Goal: Task Accomplishment & Management: Complete application form

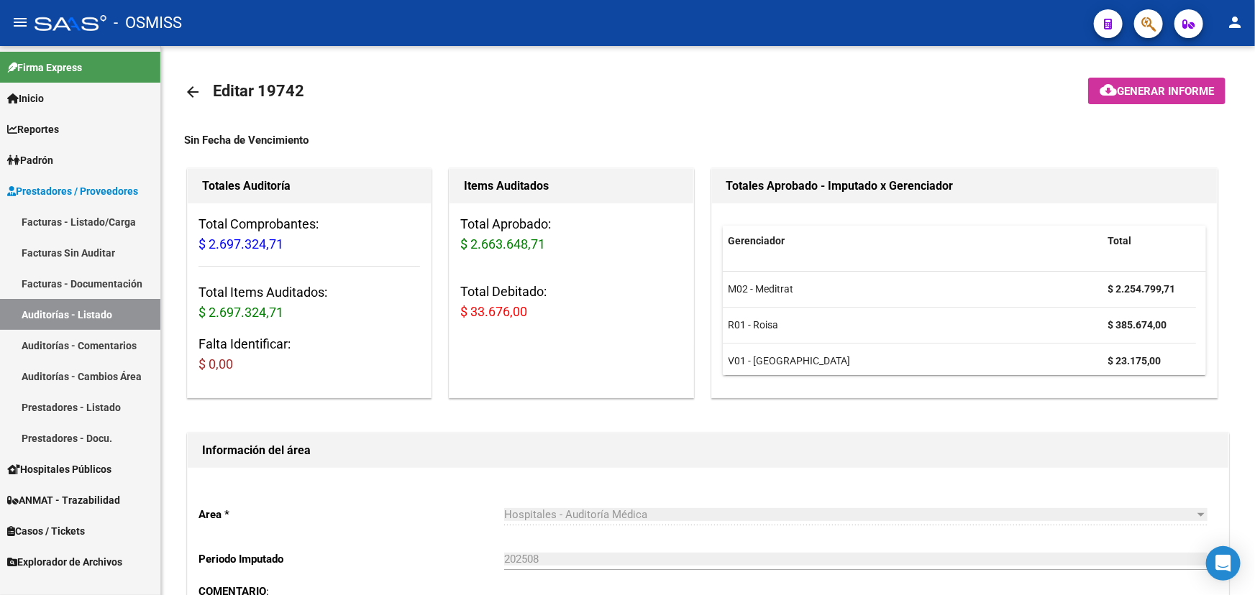
scroll to position [392, 0]
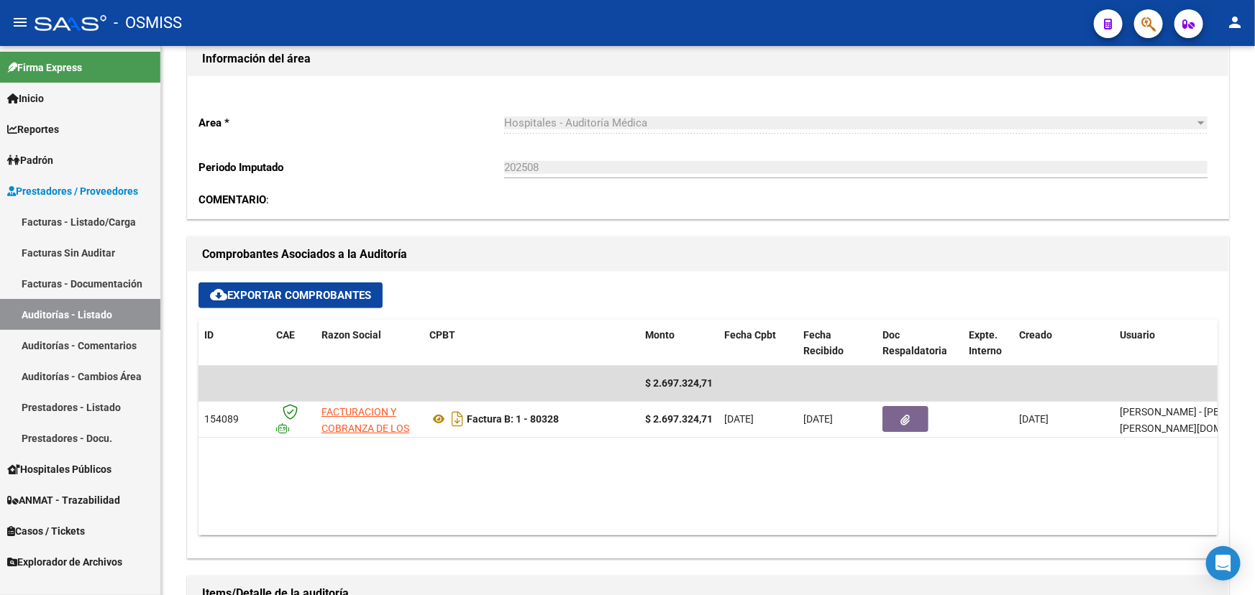
drag, startPoint x: 49, startPoint y: 222, endPoint x: 69, endPoint y: 222, distance: 20.1
click at [49, 222] on link "Facturas - Listado/Carga" at bounding box center [80, 221] width 160 height 31
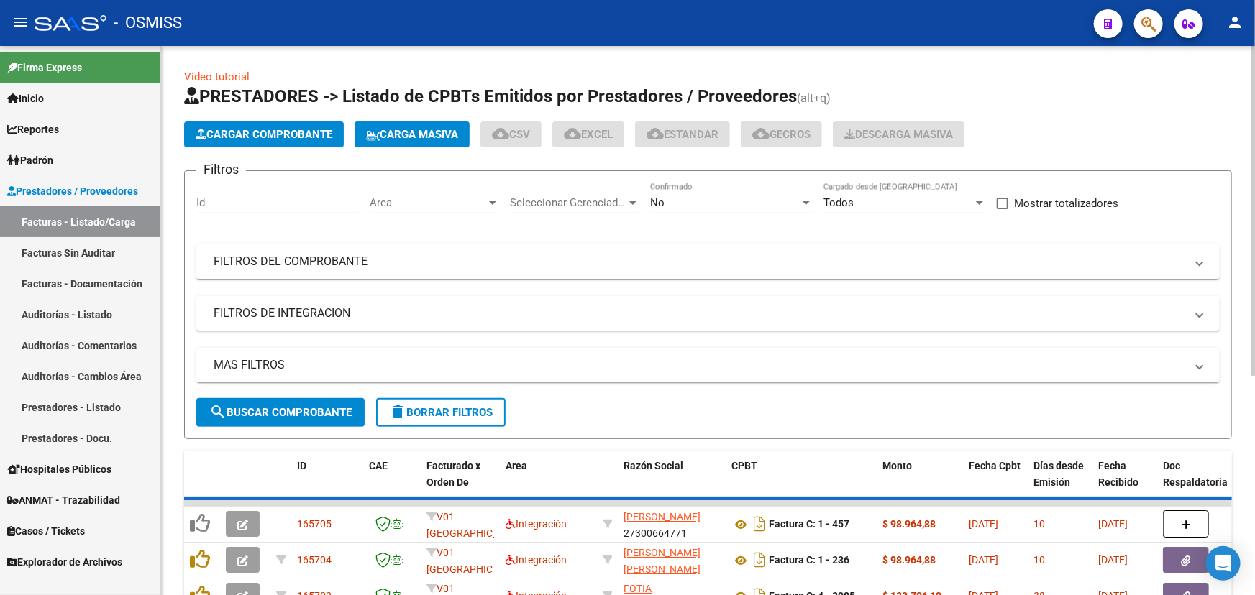
click at [240, 129] on span "Cargar Comprobante" at bounding box center [264, 134] width 137 height 13
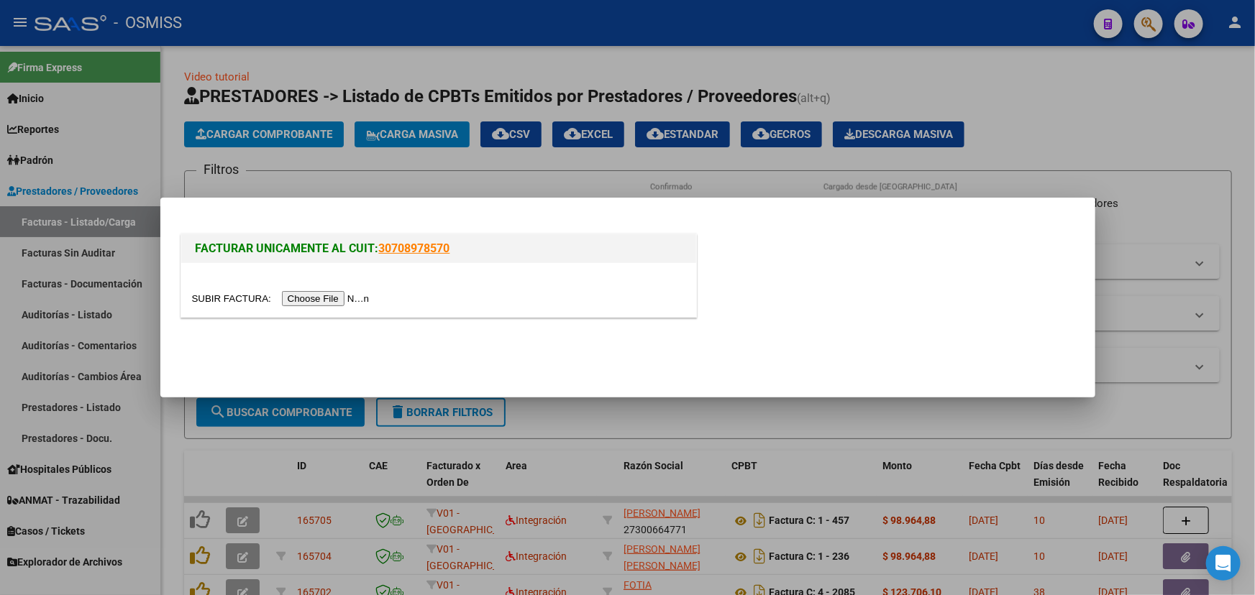
click at [217, 303] on input "file" at bounding box center [283, 298] width 182 height 15
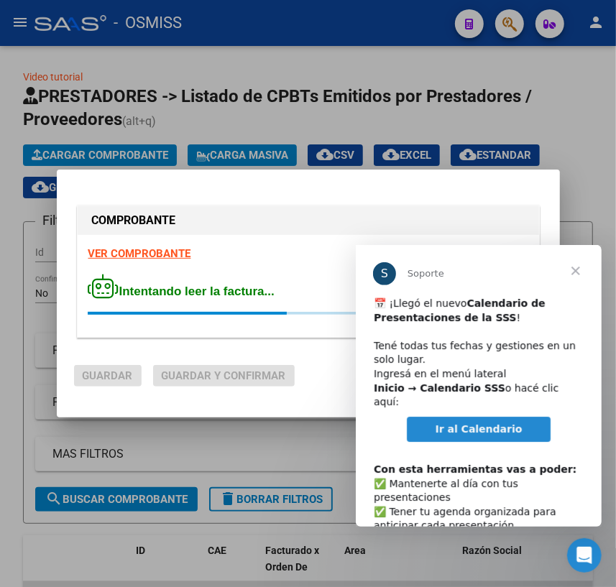
click at [573, 266] on span "Cerrar" at bounding box center [575, 270] width 52 height 52
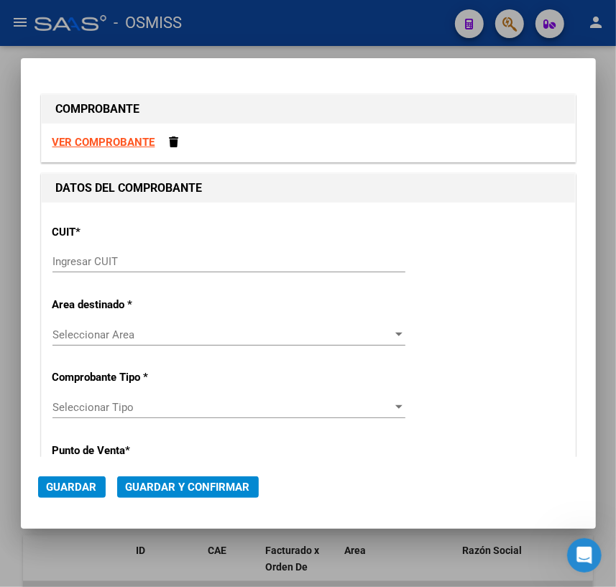
click at [164, 259] on input "Ingresar CUIT" at bounding box center [228, 261] width 353 height 13
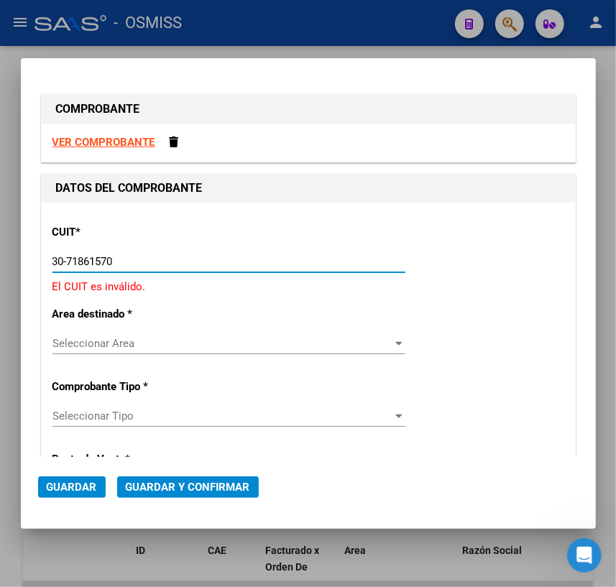
type input "30-71861570-0"
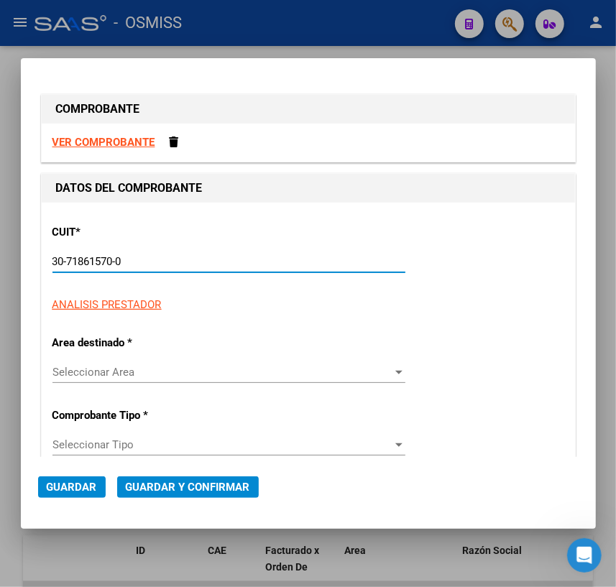
type input "138"
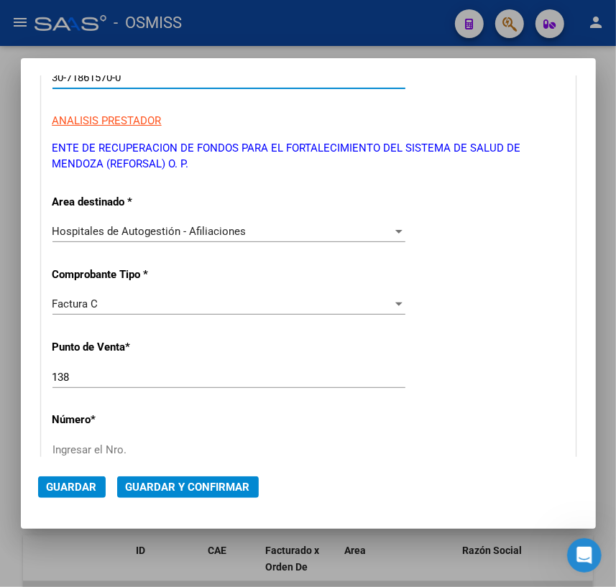
scroll to position [196, 0]
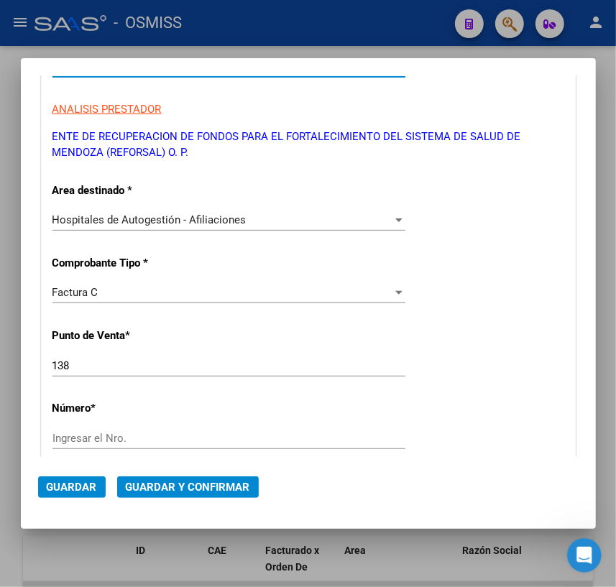
type input "30-71861570-0"
click at [113, 293] on div "Factura C" at bounding box center [222, 292] width 340 height 13
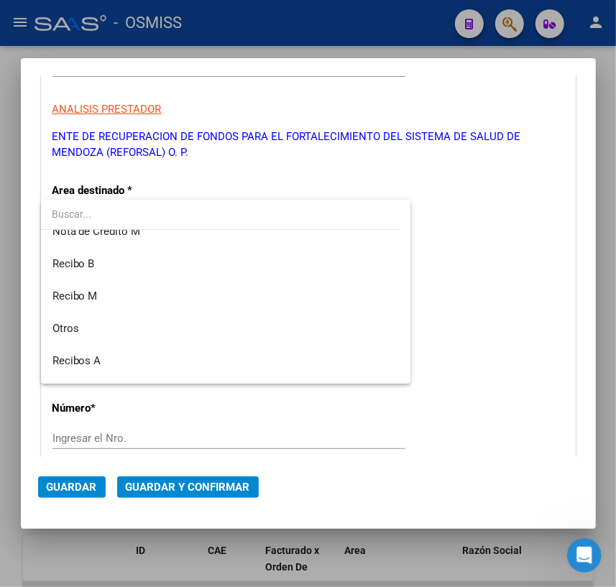
scroll to position [267, 0]
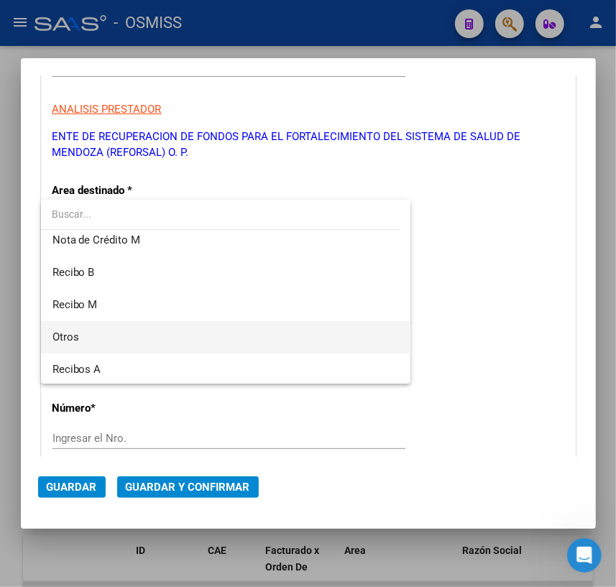
click at [80, 338] on span "Otros" at bounding box center [225, 337] width 347 height 32
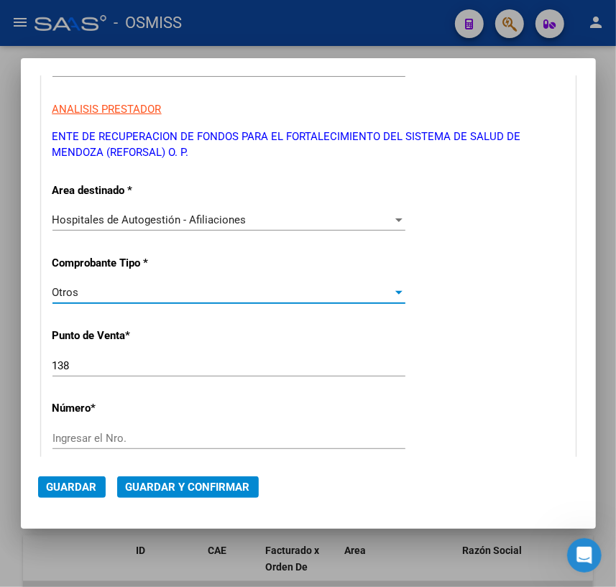
scroll to position [261, 0]
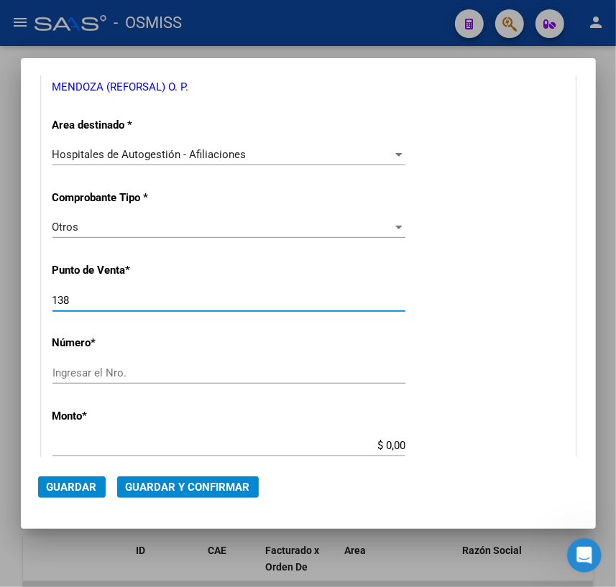
drag, startPoint x: 93, startPoint y: 298, endPoint x: 27, endPoint y: 298, distance: 66.1
click at [27, 298] on mat-dialog-content "COMPROBANTE VER COMPROBANTE DATOS DEL COMPROBANTE CUIT * 30-71861570-0 Ingresar…" at bounding box center [308, 266] width 575 height 382
type input "0"
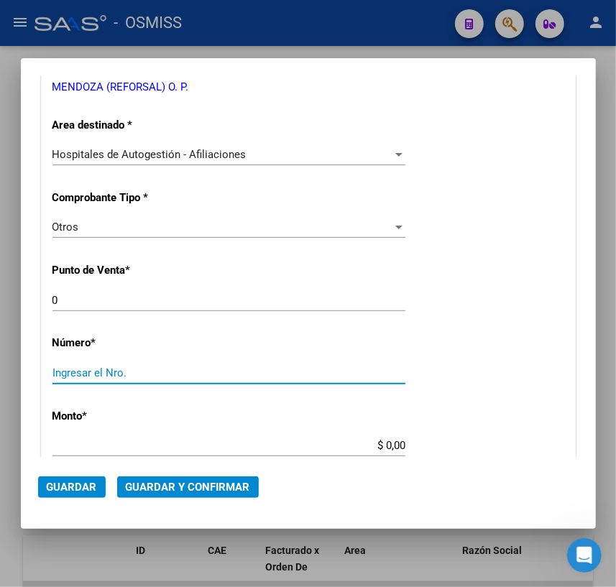
click at [84, 377] on input "Ingresar el Nro." at bounding box center [228, 373] width 353 height 13
type input "35278"
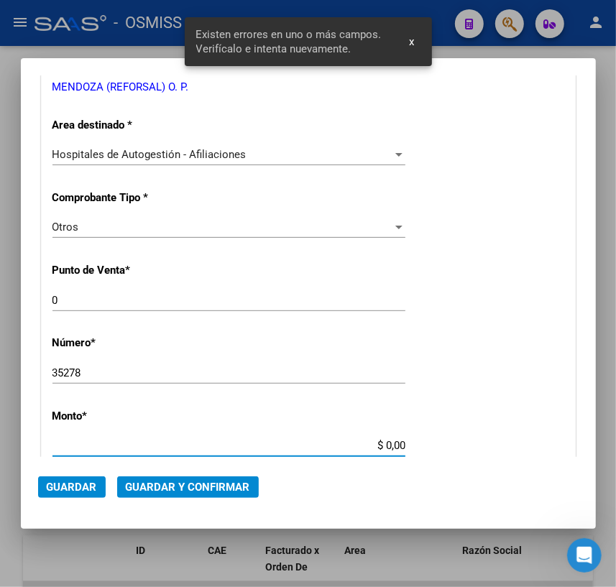
drag, startPoint x: 380, startPoint y: 444, endPoint x: 413, endPoint y: 440, distance: 32.6
click at [413, 440] on div "CUIT * 30-71861570-0 Ingresar CUIT ANALISIS PRESTADOR ENTE DE RECUPERACION DE F…" at bounding box center [308, 477] width 533 height 1070
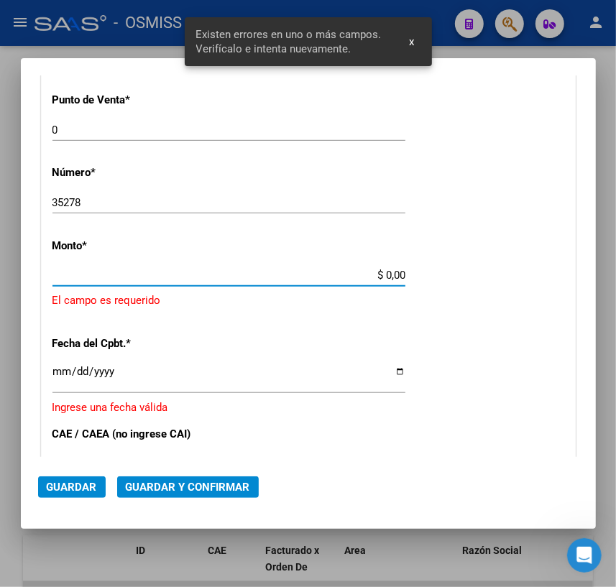
scroll to position [433, 0]
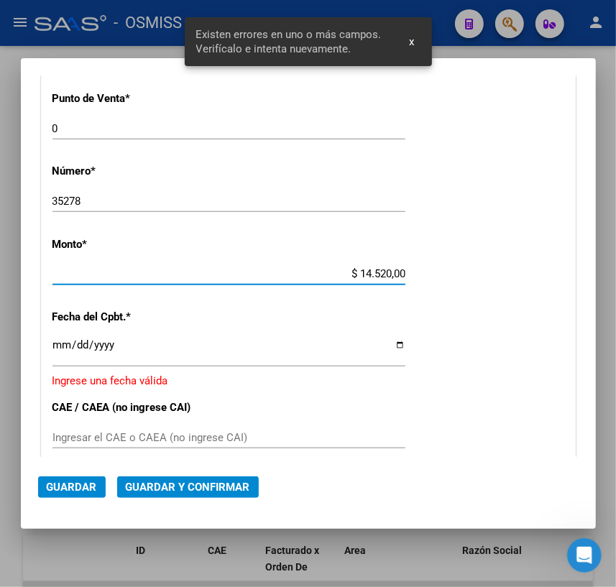
type input "$ 145.200,00"
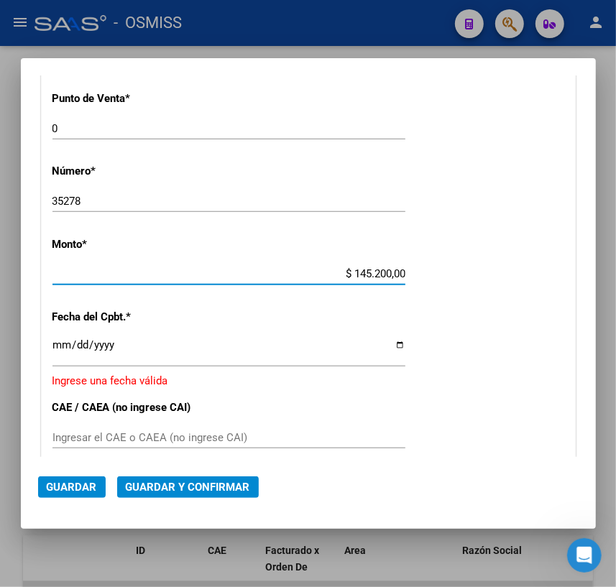
click at [394, 341] on input "Ingresar la fecha" at bounding box center [228, 350] width 353 height 23
type input "[DATE]"
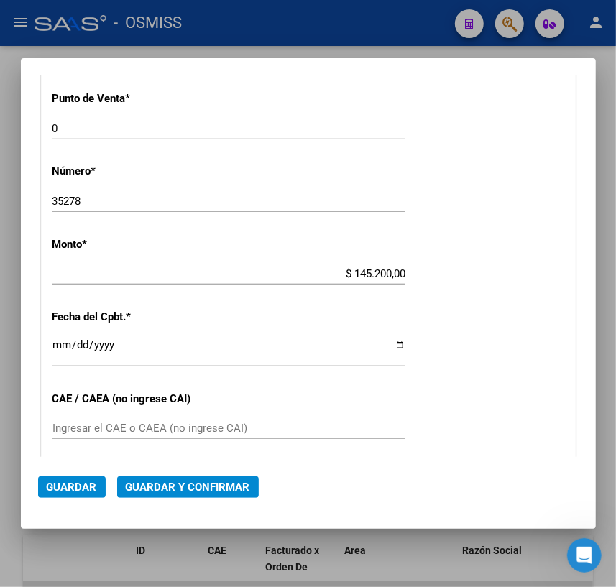
click at [134, 446] on div "Ingresar el CAE o CAEA (no ingrese CAI)" at bounding box center [228, 435] width 353 height 35
click at [221, 482] on span "Guardar y Confirmar" at bounding box center [188, 487] width 124 height 13
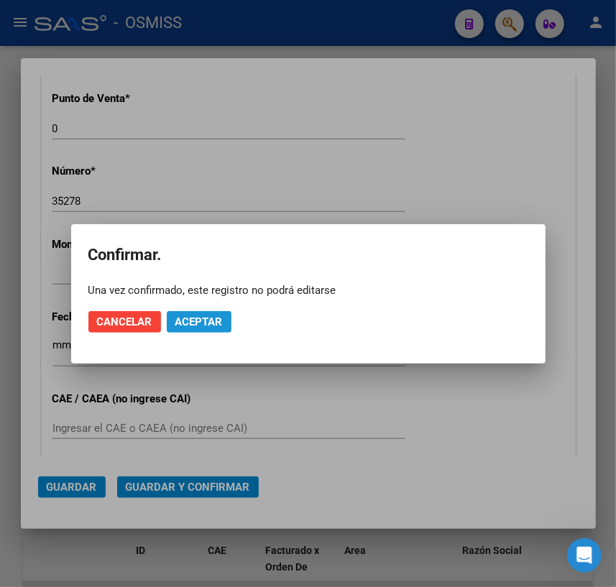
click at [206, 318] on span "Aceptar" at bounding box center [198, 322] width 47 height 13
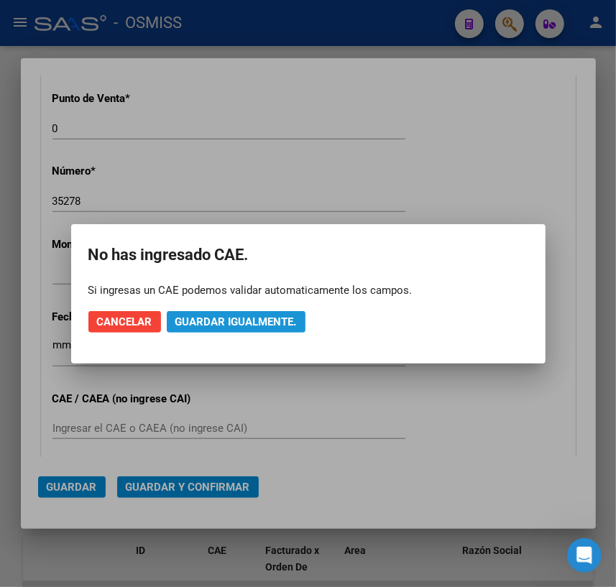
click at [249, 325] on span "Guardar igualmente." at bounding box center [236, 322] width 122 height 13
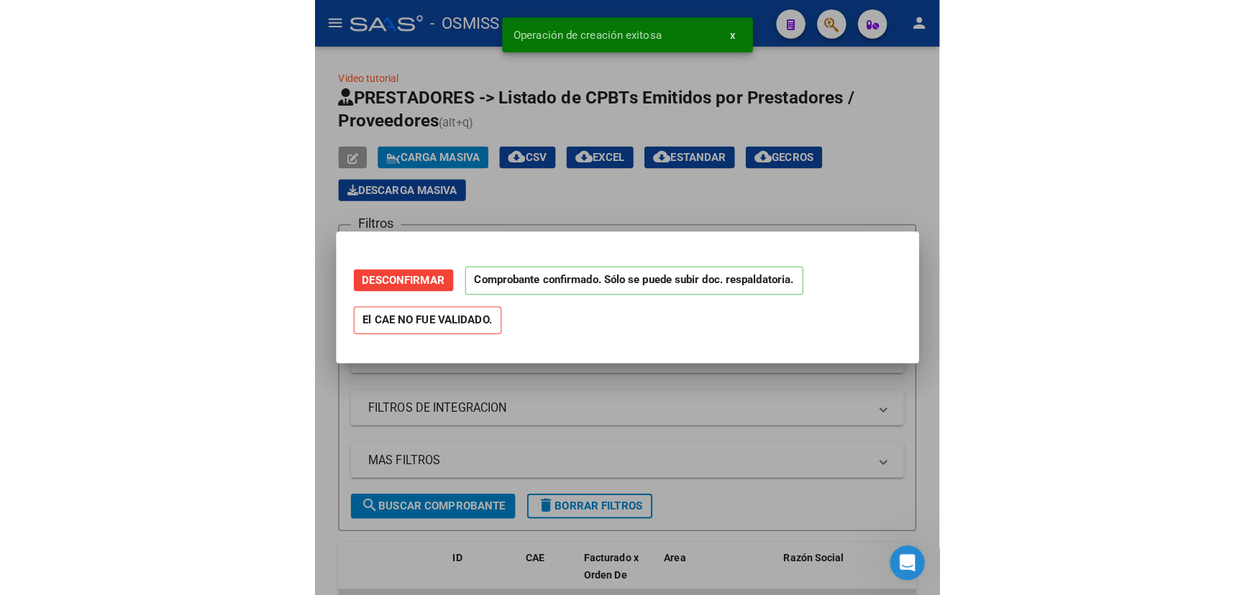
scroll to position [0, 0]
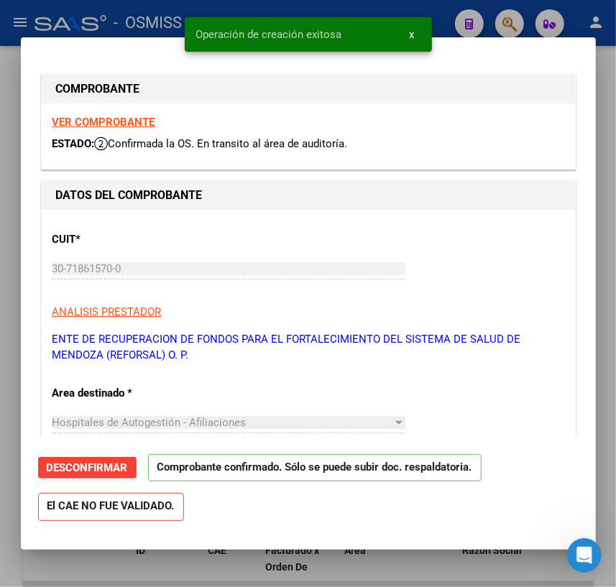
type input "[DATE]"
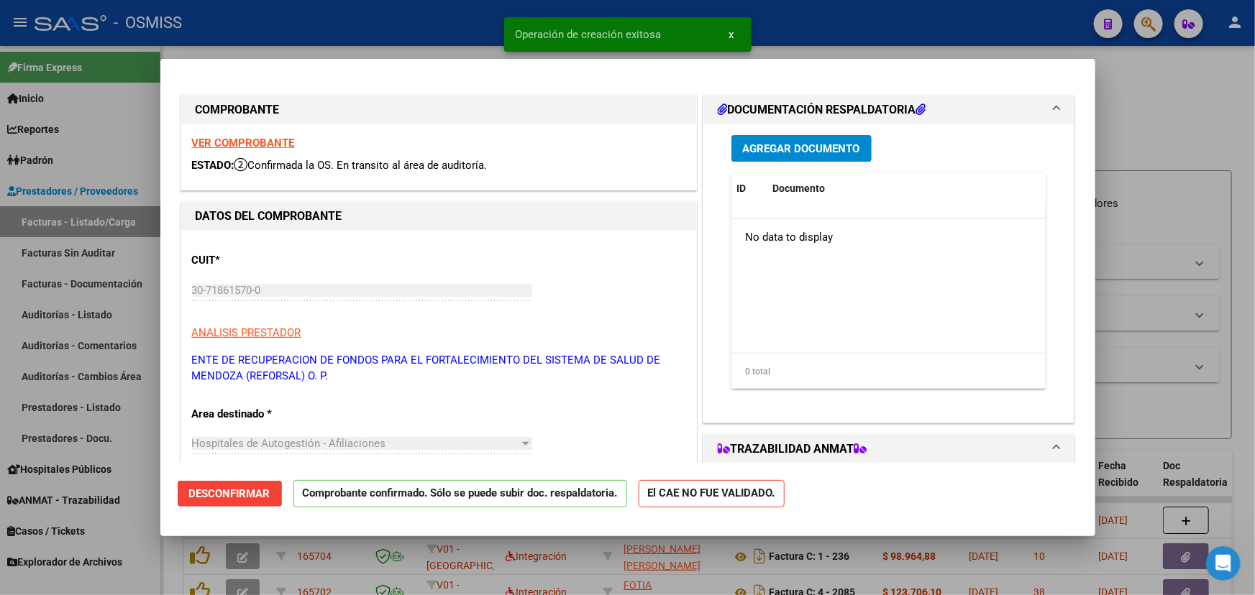
click at [1210, 123] on div at bounding box center [627, 297] width 1255 height 595
type input "$ 0,00"
